Goal: Navigation & Orientation: Find specific page/section

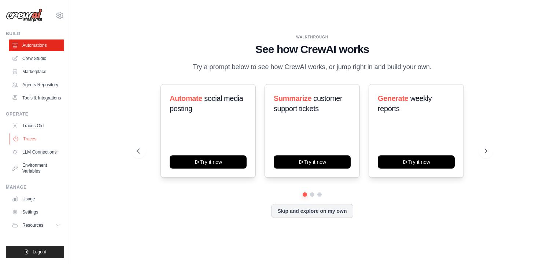
click at [28, 135] on link "Traces" at bounding box center [37, 139] width 55 height 12
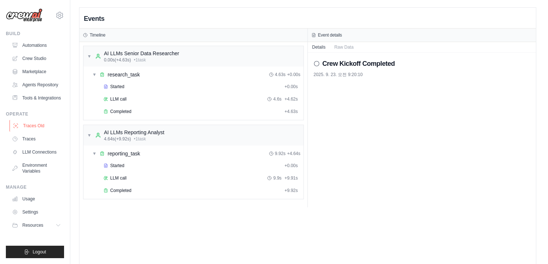
click at [33, 127] on link "Traces Old" at bounding box center [37, 126] width 55 height 12
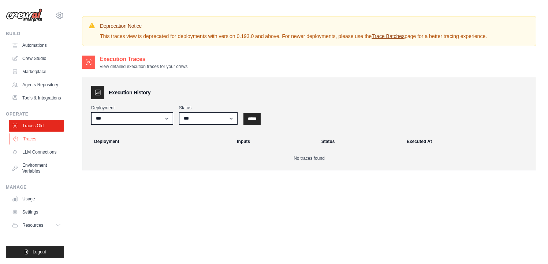
click at [36, 135] on link "Traces" at bounding box center [37, 139] width 55 height 12
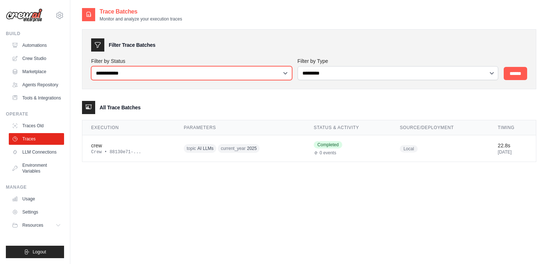
click at [217, 73] on select "**********" at bounding box center [191, 73] width 201 height 14
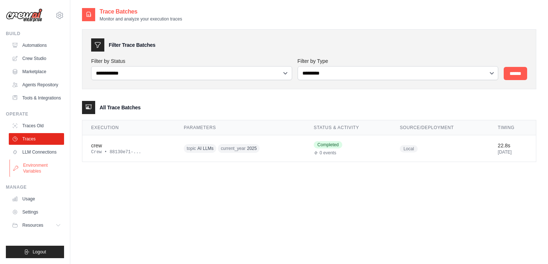
click at [22, 165] on link "Environment Variables" at bounding box center [37, 169] width 55 height 18
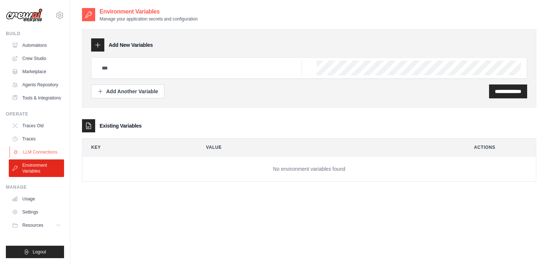
click at [37, 149] on link "LLM Connections" at bounding box center [37, 152] width 55 height 12
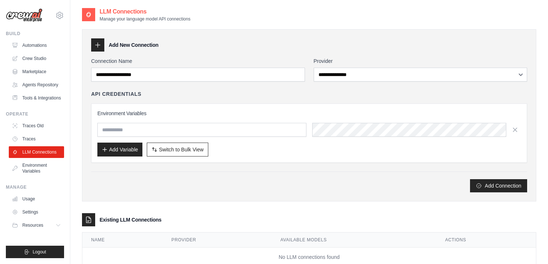
scroll to position [22, 0]
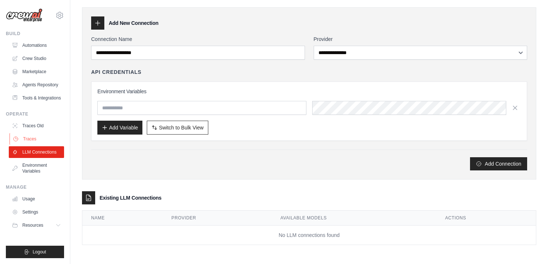
click at [44, 136] on link "Traces" at bounding box center [37, 139] width 55 height 12
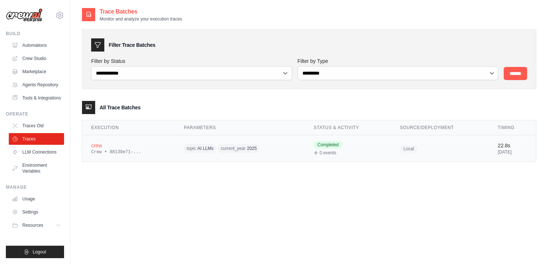
click at [134, 149] on div "Crew • 88130e71-..." at bounding box center [128, 152] width 75 height 6
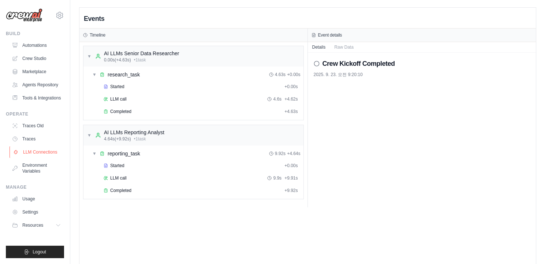
click at [38, 153] on link "LLM Connections" at bounding box center [37, 152] width 55 height 12
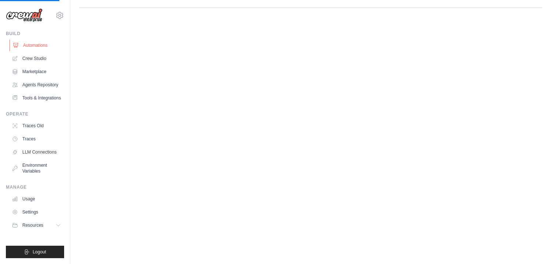
click at [41, 43] on link "Automations" at bounding box center [37, 46] width 55 height 12
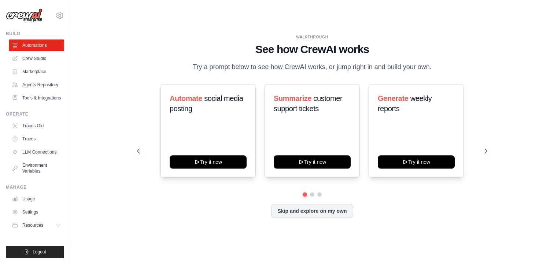
click at [41, 43] on link "Automations" at bounding box center [36, 46] width 55 height 12
click at [43, 122] on link "Traces Old" at bounding box center [37, 126] width 55 height 12
click at [36, 133] on ul "Traces Old Traces LLM Connections Environment Variables" at bounding box center [36, 148] width 55 height 57
click at [30, 141] on link "Traces" at bounding box center [37, 139] width 55 height 12
click at [31, 141] on link "Traces" at bounding box center [37, 139] width 55 height 12
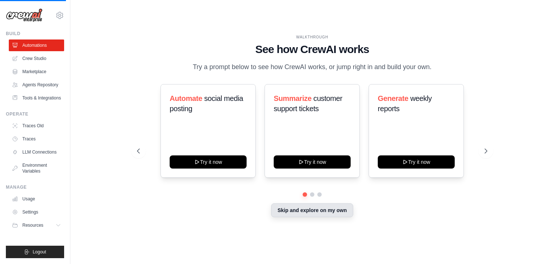
click at [306, 211] on button "Skip and explore on my own" at bounding box center [312, 211] width 82 height 14
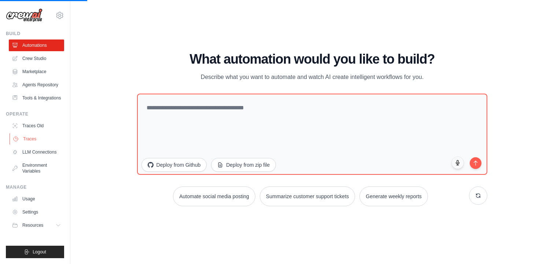
click at [34, 138] on link "Traces" at bounding box center [37, 139] width 55 height 12
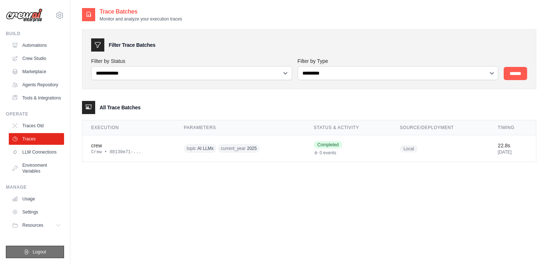
click at [42, 252] on span "Logout" at bounding box center [40, 252] width 14 height 6
